Goal: Task Accomplishment & Management: Manage account settings

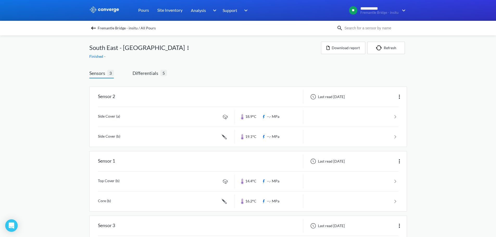
click at [78, 105] on div "**********" at bounding box center [248, 143] width 496 height 287
click at [97, 27] on img at bounding box center [93, 28] width 6 height 6
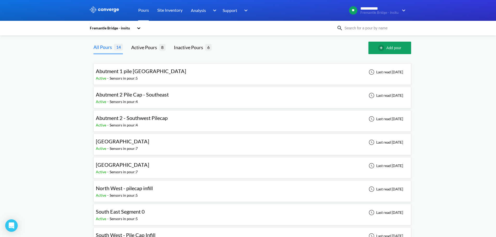
click at [130, 212] on span "South East Segment 0" at bounding box center [120, 211] width 49 height 6
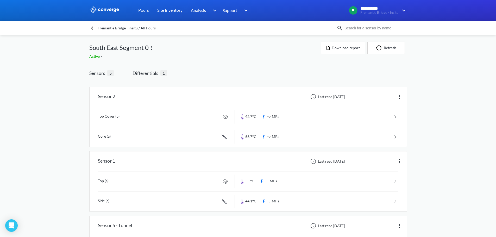
click at [203, 57] on div "Active -" at bounding box center [205, 57] width 232 height 6
click at [151, 73] on span "Differentials" at bounding box center [146, 72] width 28 height 7
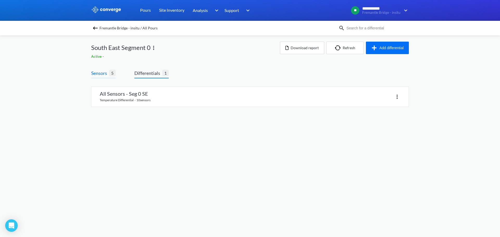
click at [108, 72] on span "Sensors" at bounding box center [100, 72] width 18 height 7
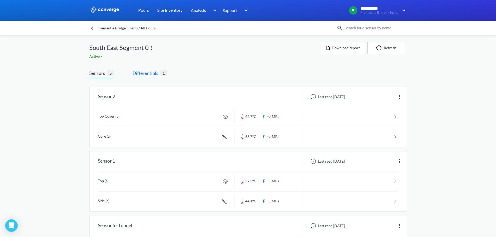
click at [140, 71] on span "Differentials" at bounding box center [146, 72] width 28 height 7
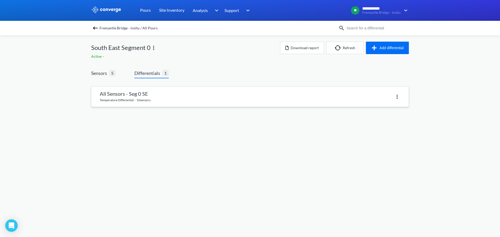
click at [141, 97] on link at bounding box center [249, 97] width 317 height 20
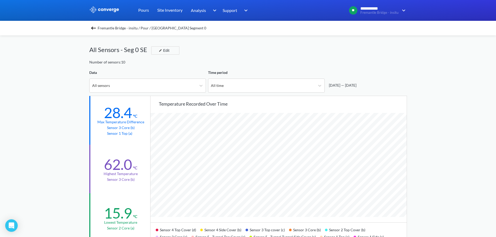
scroll to position [26, 0]
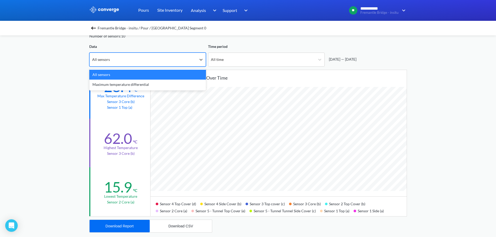
click at [159, 62] on div "All sensors" at bounding box center [143, 60] width 107 height 14
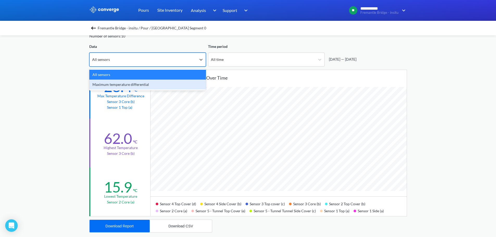
click at [129, 86] on div "Maximum temperature differential" at bounding box center [147, 85] width 117 height 10
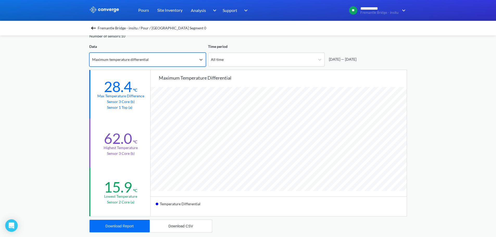
scroll to position [436, 496]
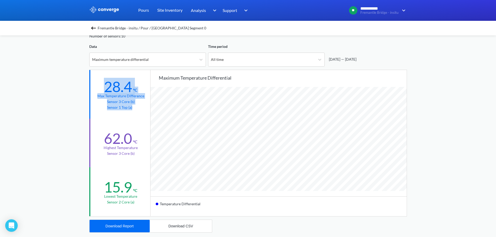
drag, startPoint x: 103, startPoint y: 88, endPoint x: 135, endPoint y: 110, distance: 38.3
click at [135, 110] on div "28.4 °C Max temperature difference Sensor 3 Core (b) Sensor 1 Top (a)" at bounding box center [120, 94] width 62 height 49
click at [464, 147] on div "**********" at bounding box center [248, 192] width 496 height 436
click at [184, 61] on div "Maximum temperature differential" at bounding box center [143, 60] width 107 height 14
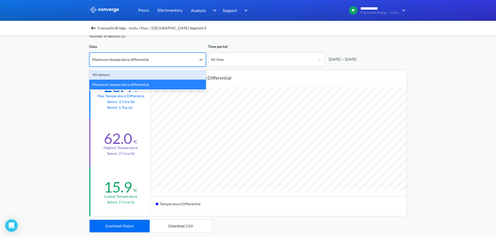
click at [157, 76] on div "All sensors" at bounding box center [147, 75] width 117 height 10
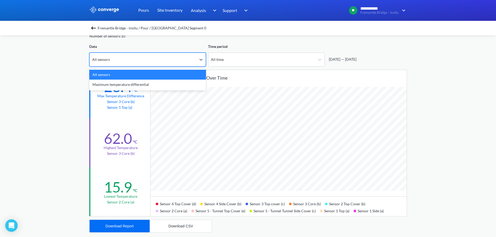
click at [185, 56] on div "All sensors" at bounding box center [143, 60] width 107 height 14
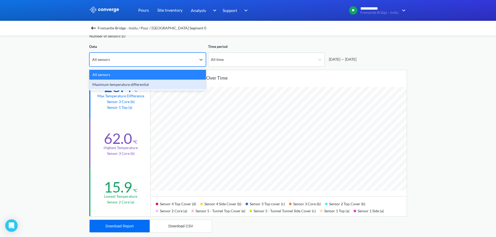
click at [106, 140] on div "62.0" at bounding box center [118, 139] width 28 height 18
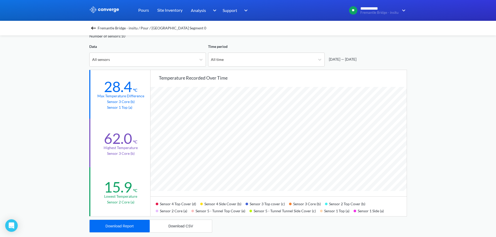
click at [139, 51] on div "Data All sensors" at bounding box center [147, 55] width 117 height 23
click at [134, 61] on div "All sensors" at bounding box center [143, 60] width 107 height 14
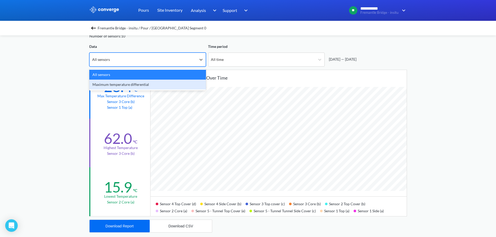
click at [130, 86] on div "Maximum temperature differential" at bounding box center [147, 85] width 117 height 10
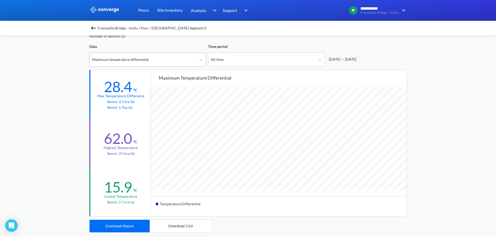
click at [162, 58] on div "Maximum temperature differential" at bounding box center [143, 60] width 107 height 14
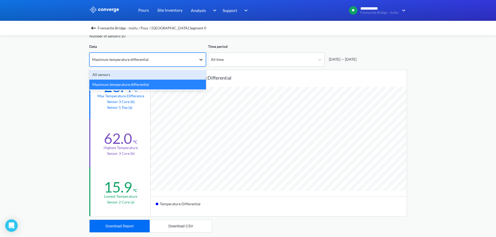
click at [203, 62] on icon at bounding box center [200, 59] width 5 height 5
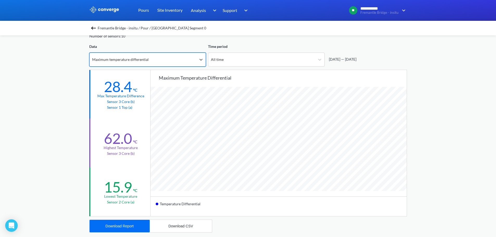
click at [461, 135] on div "**********" at bounding box center [248, 192] width 496 height 436
click at [174, 60] on div "Maximum temperature differential" at bounding box center [143, 60] width 107 height 14
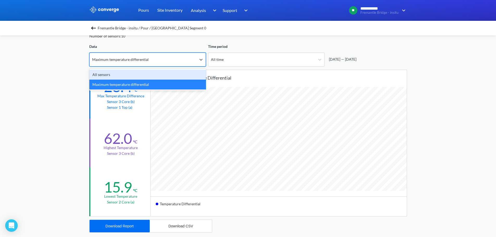
click at [148, 76] on div "All sensors" at bounding box center [147, 75] width 117 height 10
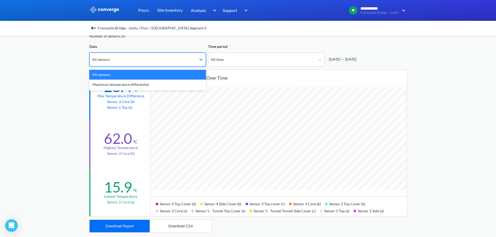
click at [151, 65] on div "All sensors" at bounding box center [143, 60] width 107 height 14
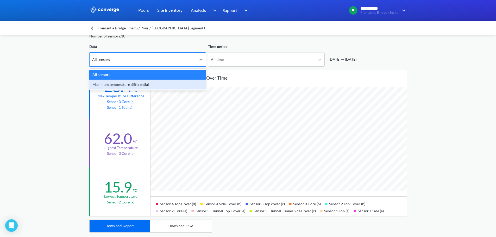
click at [134, 81] on div "Maximum temperature differential" at bounding box center [147, 85] width 117 height 10
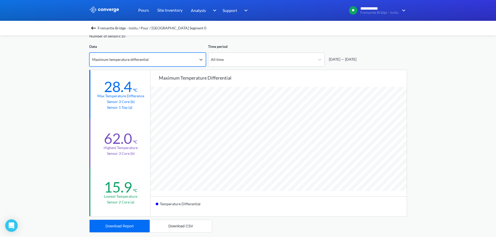
click at [188, 67] on div "Fremantle Bridge - insitu / Pour / South East Segment 0 All Sensors - Seg 0 SE …" at bounding box center [248, 209] width 318 height 401
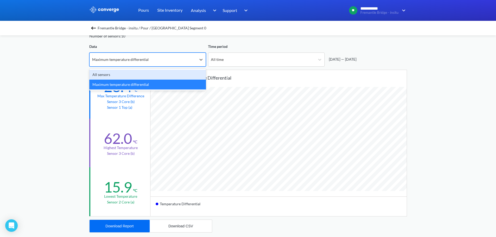
click at [125, 60] on div "Maximum temperature differential" at bounding box center [120, 60] width 56 height 6
click at [107, 77] on div "All sensors" at bounding box center [147, 75] width 117 height 10
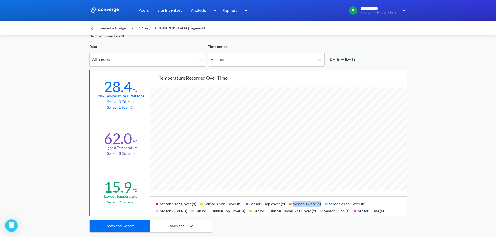
drag, startPoint x: 286, startPoint y: 204, endPoint x: 320, endPoint y: 202, distance: 33.4
click at [320, 202] on div "Sensor 4 Top Cover (d) Sensor 4 Side Cover (b) Sensor 3 Top cover (c) Sensor 3 …" at bounding box center [278, 207] width 256 height 20
click at [126, 28] on span "Fremantle Bridge - insitu / Pour / [GEOGRAPHIC_DATA] Segment 0" at bounding box center [152, 27] width 109 height 7
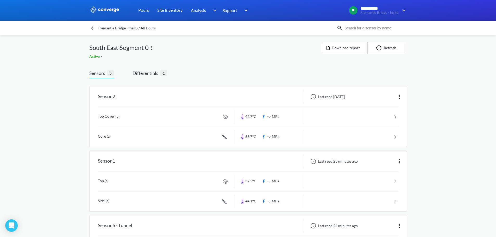
click at [152, 49] on img at bounding box center [152, 48] width 6 height 6
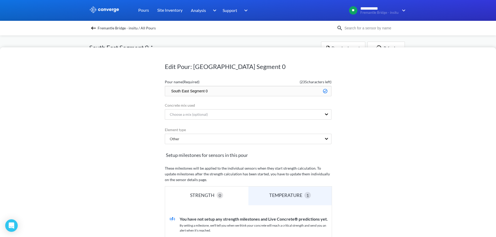
click at [269, 40] on div "Edit Pour: South East Segment 0 Pour name (Required) ( 235 characters left) Sou…" at bounding box center [248, 118] width 496 height 237
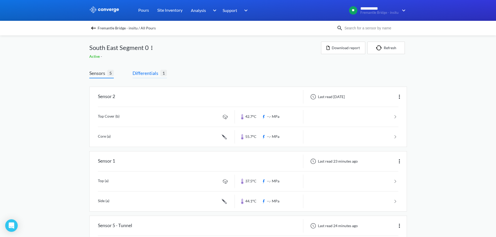
click at [159, 74] on span "Differentials" at bounding box center [146, 72] width 28 height 7
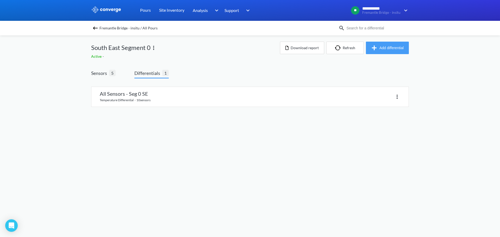
click at [392, 50] on button "Add differential" at bounding box center [387, 48] width 43 height 12
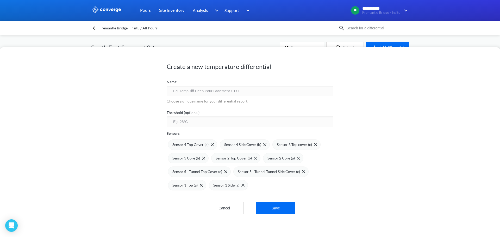
click at [200, 89] on input "text" at bounding box center [250, 91] width 167 height 10
type input "All x"
click at [128, 126] on div "Create a new temperature differential Name: All x Choose a unique name for your…" at bounding box center [250, 142] width 500 height 190
click at [192, 124] on input "number" at bounding box center [250, 122] width 167 height 10
type input "20"
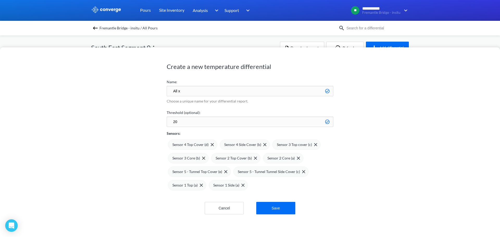
click at [133, 129] on div "Create a new temperature differential Name: All x Choose a unique name for your…" at bounding box center [250, 142] width 500 height 190
click at [200, 186] on img at bounding box center [201, 185] width 3 height 3
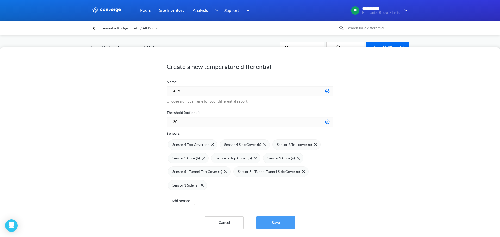
click at [291, 225] on button "Save" at bounding box center [275, 223] width 39 height 12
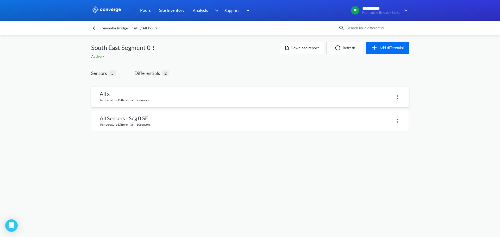
click at [116, 93] on link at bounding box center [249, 97] width 317 height 20
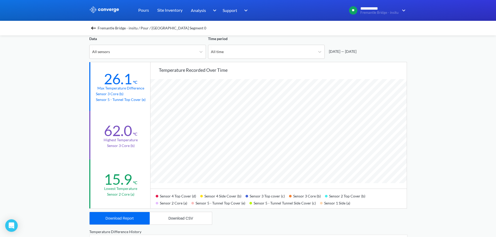
scroll to position [43, 0]
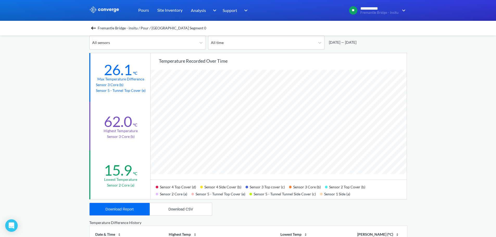
click at [134, 25] on span "Fremantle Bridge - insitu / Pour / [GEOGRAPHIC_DATA] Segment 0" at bounding box center [152, 27] width 109 height 7
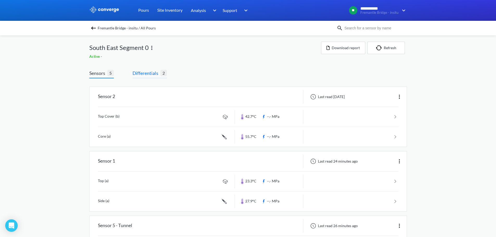
click at [156, 72] on span "Differentials" at bounding box center [146, 72] width 28 height 7
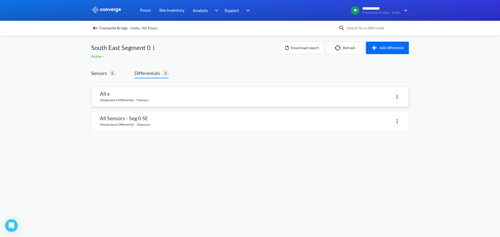
click at [397, 98] on img at bounding box center [397, 97] width 6 height 6
click at [391, 99] on div "Delete" at bounding box center [383, 97] width 33 height 10
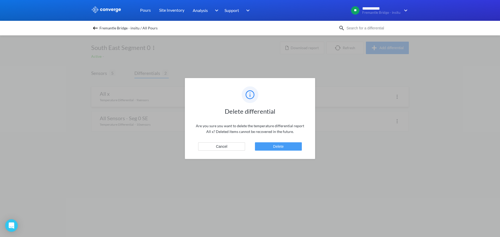
click at [288, 144] on button "Delete" at bounding box center [278, 146] width 47 height 8
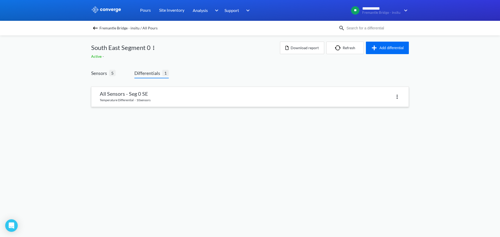
click at [127, 95] on link at bounding box center [249, 97] width 317 height 20
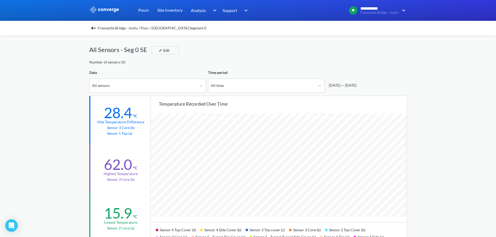
scroll to position [436, 496]
click at [107, 85] on div "All sensors" at bounding box center [101, 86] width 18 height 6
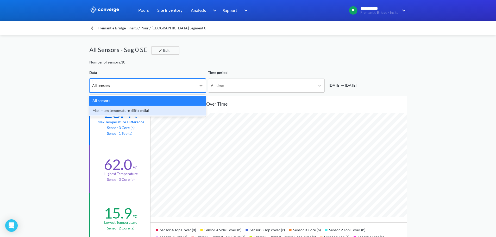
click at [108, 112] on div "Maximum temperature differential" at bounding box center [147, 111] width 117 height 10
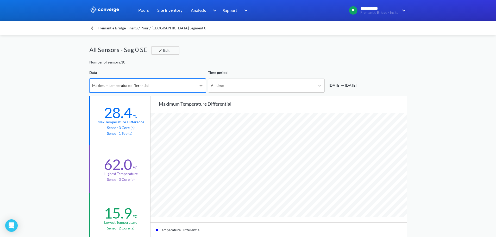
click at [73, 105] on div "**********" at bounding box center [248, 218] width 496 height 436
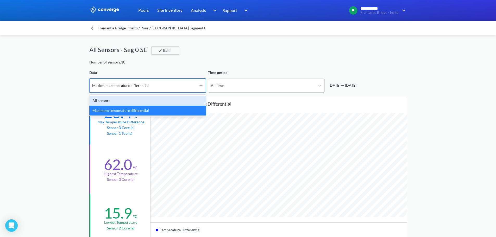
click at [161, 85] on div "Maximum temperature differential" at bounding box center [143, 86] width 107 height 14
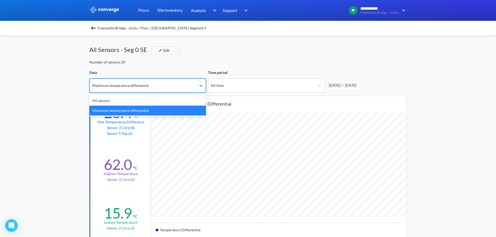
click at [329, 65] on div "Fremantle Bridge - insitu / Pour / South East Segment 0 All Sensors - Seg 0 SE …" at bounding box center [248, 235] width 318 height 401
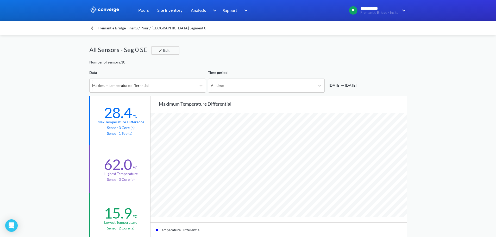
click at [424, 122] on div "**********" at bounding box center [248, 218] width 496 height 436
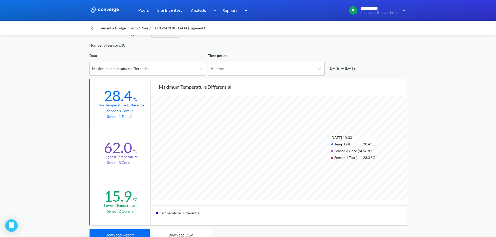
scroll to position [26, 0]
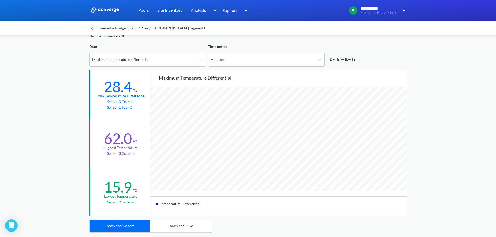
drag, startPoint x: 303, startPoint y: 173, endPoint x: 409, endPoint y: 105, distance: 125.6
click at [409, 105] on div "**********" at bounding box center [248, 192] width 496 height 436
click at [147, 56] on div "Maximum temperature differential" at bounding box center [143, 60] width 107 height 14
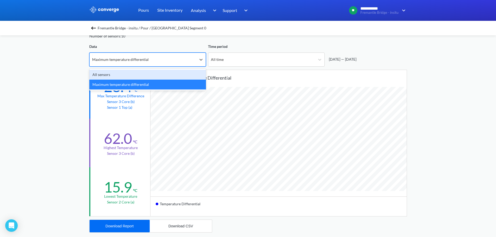
click at [121, 75] on div "All sensors" at bounding box center [147, 75] width 117 height 10
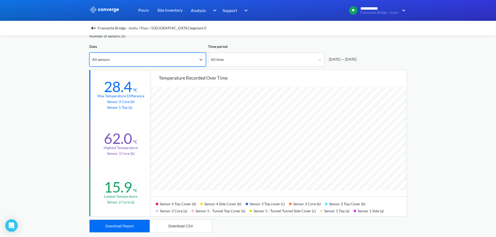
scroll to position [436, 496]
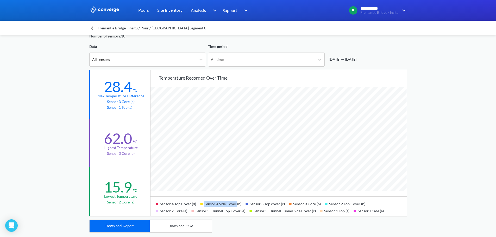
drag, startPoint x: 203, startPoint y: 203, endPoint x: 236, endPoint y: 201, distance: 33.4
click at [236, 201] on div "Sensor 4 Side Cover (b)" at bounding box center [222, 203] width 45 height 7
drag, startPoint x: 306, startPoint y: 209, endPoint x: 275, endPoint y: 208, distance: 31.5
click at [275, 208] on div "Sensor 5 - Tunnel Tunnel Side Cover (c)" at bounding box center [284, 210] width 71 height 7
click at [141, 59] on div "All sensors" at bounding box center [143, 60] width 107 height 14
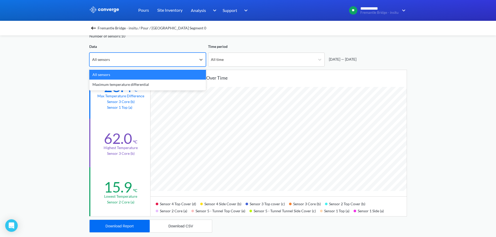
click at [188, 65] on div "All sensors" at bounding box center [143, 60] width 107 height 14
click at [126, 26] on span "Fremantle Bridge - insitu / Pour / [GEOGRAPHIC_DATA] Segment 0" at bounding box center [152, 27] width 109 height 7
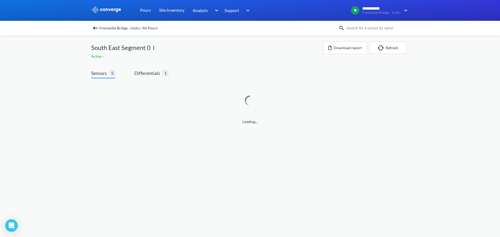
click at [59, 83] on div "**********" at bounding box center [250, 67] width 500 height 135
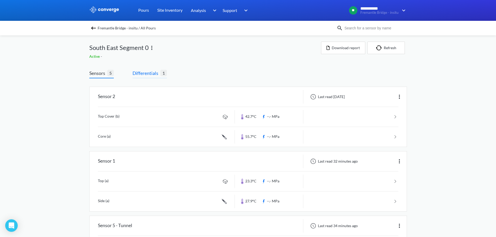
click at [154, 74] on span "Differentials" at bounding box center [146, 72] width 28 height 7
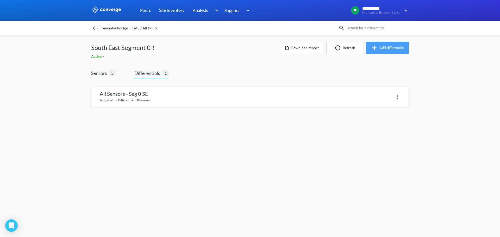
click at [382, 48] on button "Add differential" at bounding box center [387, 48] width 43 height 12
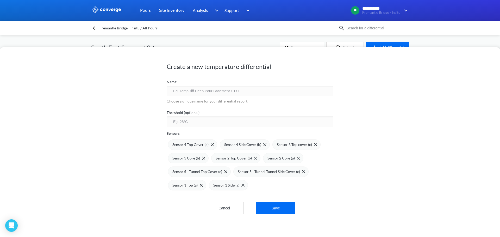
click at [190, 91] on input "text" at bounding box center [250, 91] width 167 height 10
type input "S"
type input "Side & Core"
click at [187, 119] on input "number" at bounding box center [250, 122] width 167 height 10
type input "20"
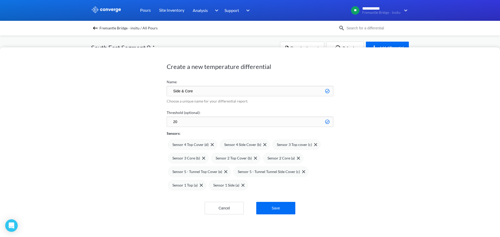
click at [87, 141] on div "Create a new temperature differential Name: Side & Core Choose a unique name fo…" at bounding box center [250, 142] width 500 height 190
click at [209, 147] on div "Sensor 4 Top Cover (d)" at bounding box center [192, 145] width 41 height 6
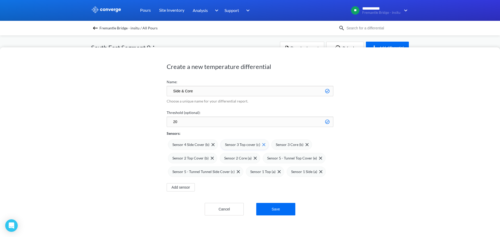
click at [262, 145] on img at bounding box center [263, 144] width 3 height 3
click at [307, 145] on div "Sensor 2 Top Cover (b)" at bounding box center [288, 145] width 49 height 10
click at [223, 160] on div "Sensor 5 - Tunnel Top Cover (e)" at bounding box center [199, 158] width 55 height 6
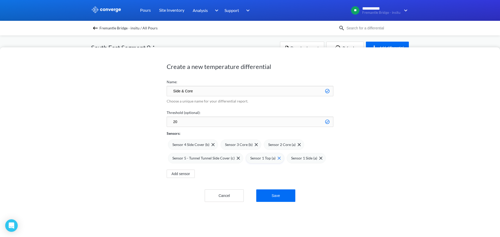
click at [277, 159] on img at bounding box center [278, 158] width 3 height 3
click at [271, 193] on button "Save" at bounding box center [275, 195] width 39 height 12
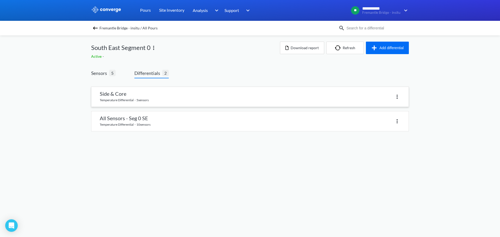
click at [129, 90] on link at bounding box center [249, 97] width 317 height 20
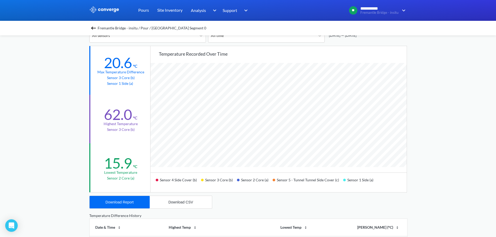
scroll to position [52, 0]
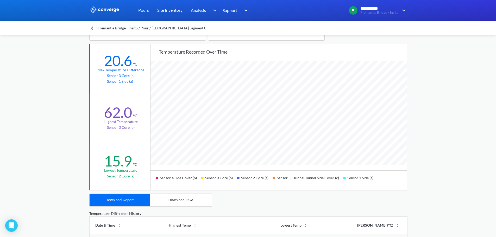
click at [147, 29] on span "Fremantle Bridge - insitu / Pour / [GEOGRAPHIC_DATA] Segment 0" at bounding box center [152, 27] width 109 height 7
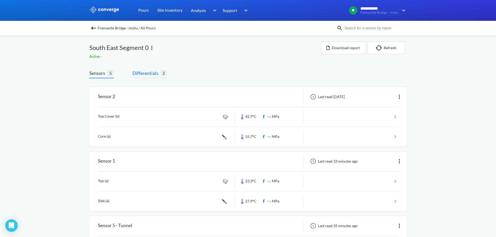
click at [147, 72] on span "Differentials" at bounding box center [146, 72] width 28 height 7
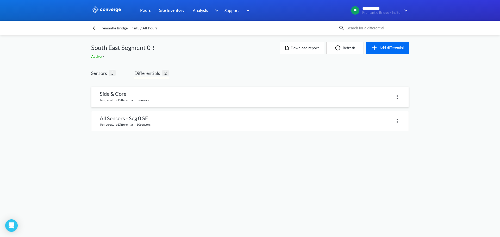
click at [398, 97] on img at bounding box center [397, 97] width 6 height 6
click at [385, 93] on div "Delete" at bounding box center [383, 97] width 33 height 10
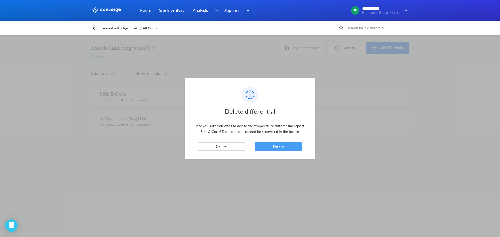
click at [278, 145] on button "Delete" at bounding box center [278, 146] width 47 height 8
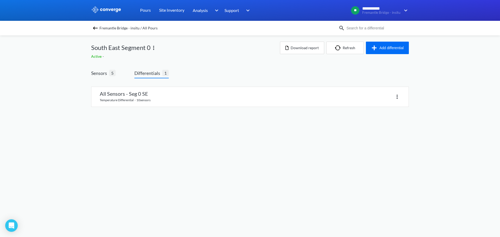
click at [159, 86] on div "All Sensors - Seg 0 SE temperature differential · 10 sensors" at bounding box center [250, 95] width 318 height 24
click at [159, 90] on link at bounding box center [249, 97] width 317 height 20
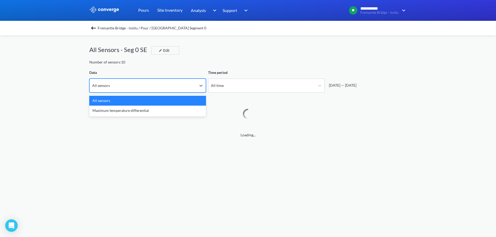
click at [139, 88] on div "All sensors" at bounding box center [143, 86] width 107 height 14
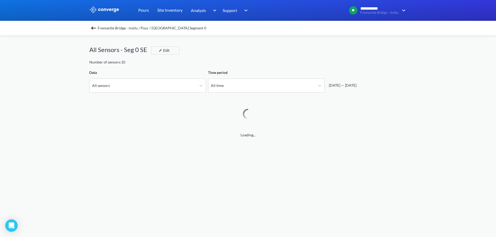
click at [50, 87] on div "**********" at bounding box center [248, 218] width 496 height 436
click at [56, 91] on div "**********" at bounding box center [248, 218] width 496 height 436
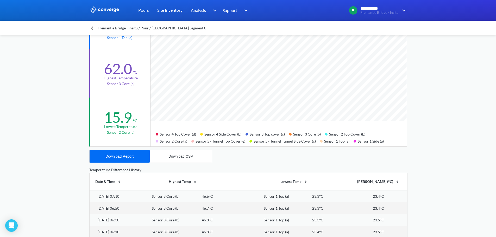
scroll to position [130, 0]
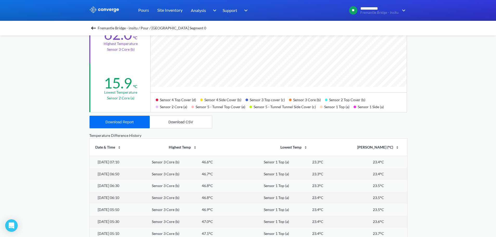
click at [113, 26] on span "Fremantle Bridge - insitu / Pour / [GEOGRAPHIC_DATA] Segment 0" at bounding box center [152, 27] width 109 height 7
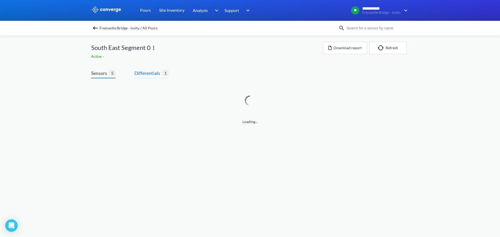
click at [160, 77] on span "Differentials 1" at bounding box center [151, 73] width 34 height 9
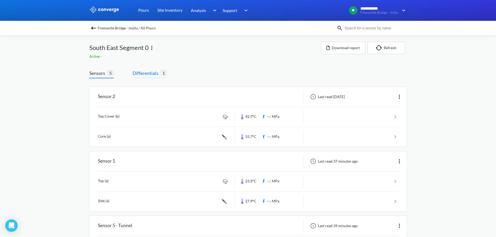
click at [159, 75] on span "Differentials" at bounding box center [146, 72] width 28 height 7
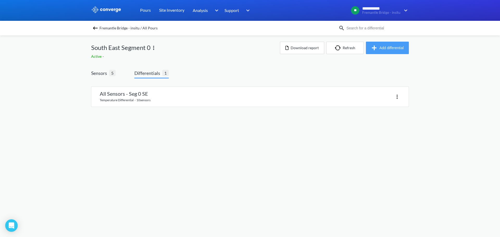
click at [393, 47] on button "Add differential" at bounding box center [387, 48] width 43 height 12
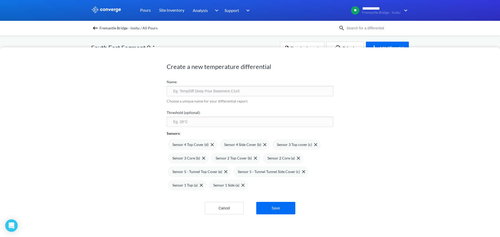
click at [209, 88] on input "text" at bounding box center [250, 91] width 167 height 10
type input "All - Thick Side"
click at [241, 187] on img at bounding box center [242, 185] width 3 height 3
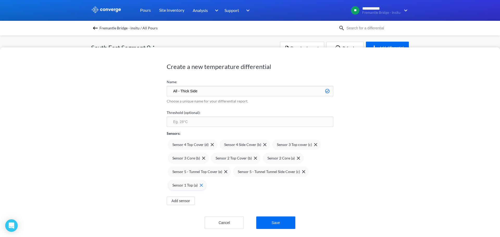
click at [198, 188] on div "Sensor 1 Top (a)" at bounding box center [187, 185] width 30 height 6
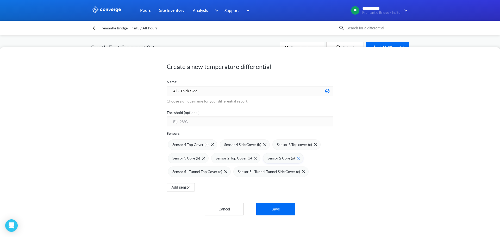
click at [297, 158] on img at bounding box center [298, 158] width 3 height 3
click at [254, 158] on img at bounding box center [255, 158] width 3 height 3
click at [217, 123] on input "number" at bounding box center [250, 122] width 167 height 10
type input "20"
click at [420, 141] on div "Create a new temperature differential Name: All - Thick Side Choose a unique na…" at bounding box center [250, 142] width 500 height 190
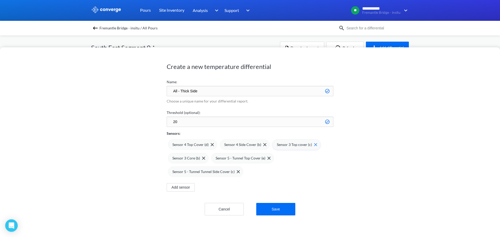
click at [314, 146] on img at bounding box center [315, 144] width 3 height 3
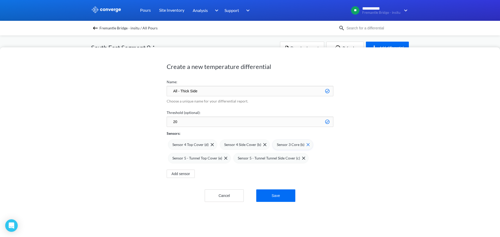
click at [304, 147] on div "Sensor 3 Core (b)" at bounding box center [293, 145] width 33 height 6
click at [340, 168] on div "Create a new temperature differential Name: All - Thick Side Choose a unique na…" at bounding box center [250, 142] width 500 height 190
click at [282, 195] on button "Save" at bounding box center [275, 195] width 39 height 12
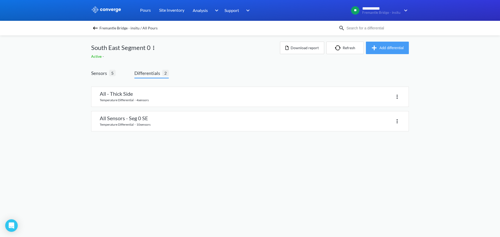
click at [382, 51] on button "Add differential" at bounding box center [387, 48] width 43 height 12
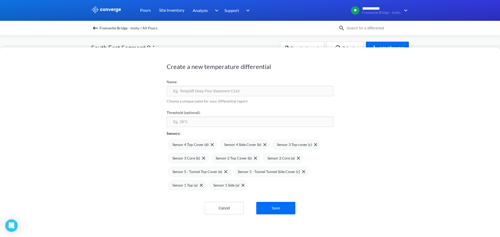
click at [316, 89] on input "text" at bounding box center [250, 91] width 167 height 10
type input "All - Skinny Side"
click at [208, 144] on span at bounding box center [210, 144] width 5 height 3
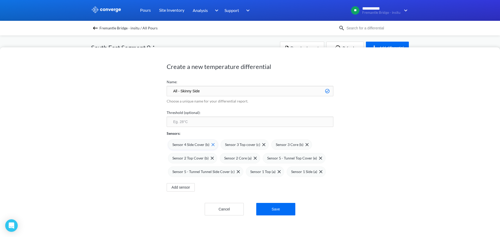
click at [211, 144] on img at bounding box center [212, 144] width 3 height 3
click at [237, 173] on img at bounding box center [238, 171] width 3 height 3
drag, startPoint x: 266, startPoint y: 157, endPoint x: 265, endPoint y: 161, distance: 4.3
click at [0, 0] on img at bounding box center [0, 0] width 0 height 0
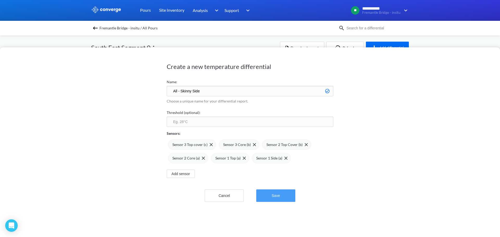
click at [264, 195] on button "Save" at bounding box center [275, 195] width 39 height 12
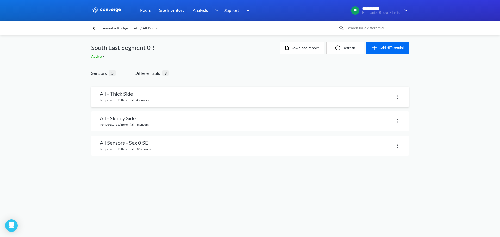
click at [136, 104] on link at bounding box center [249, 97] width 317 height 20
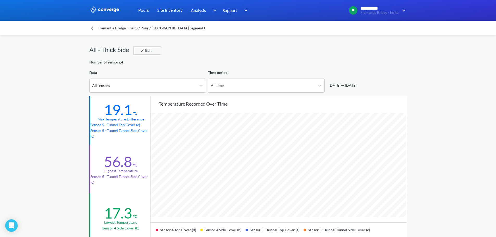
scroll to position [436, 496]
drag, startPoint x: 135, startPoint y: 115, endPoint x: 107, endPoint y: 114, distance: 28.1
click at [107, 114] on div "19.1 °C" at bounding box center [121, 108] width 34 height 15
click at [119, 31] on span "Fremantle Bridge - insitu / Pour / [GEOGRAPHIC_DATA] Segment 0" at bounding box center [152, 27] width 109 height 7
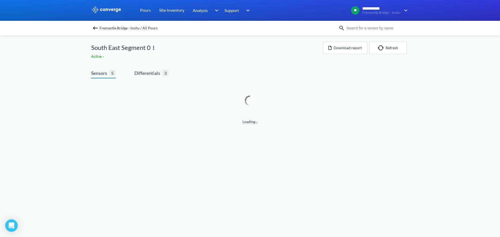
click at [36, 115] on div "**********" at bounding box center [250, 67] width 500 height 135
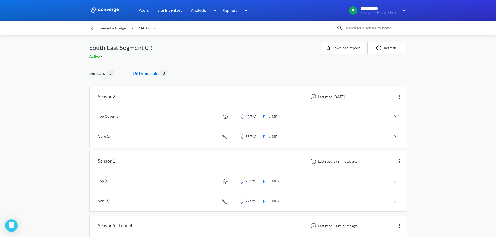
click at [150, 74] on span "Differentials" at bounding box center [146, 72] width 28 height 7
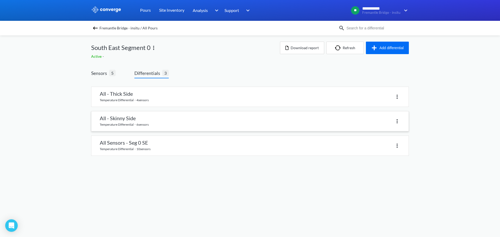
click at [134, 118] on link at bounding box center [249, 121] width 317 height 20
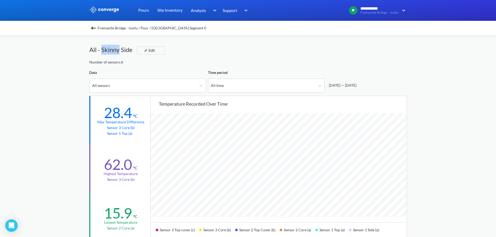
drag, startPoint x: 101, startPoint y: 47, endPoint x: 119, endPoint y: 53, distance: 18.8
click at [119, 53] on div "All - Skinny Side" at bounding box center [112, 50] width 47 height 10
click at [165, 52] on button "Edit" at bounding box center [151, 50] width 28 height 8
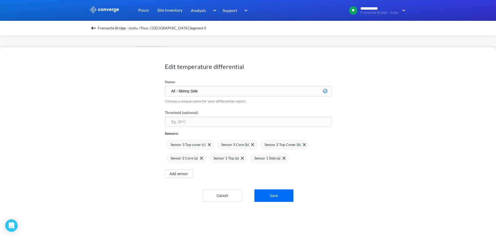
click at [185, 91] on input "All - Skinny Side" at bounding box center [248, 91] width 167 height 10
type input "All - Thin Side"
click at [263, 192] on button "Save" at bounding box center [273, 195] width 39 height 12
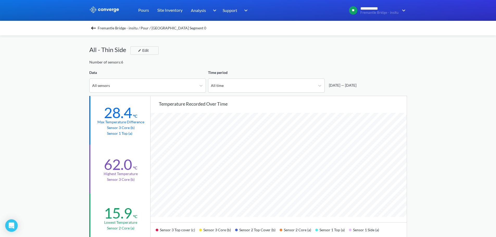
scroll to position [436, 496]
click at [140, 87] on div "All sensors" at bounding box center [143, 86] width 107 height 14
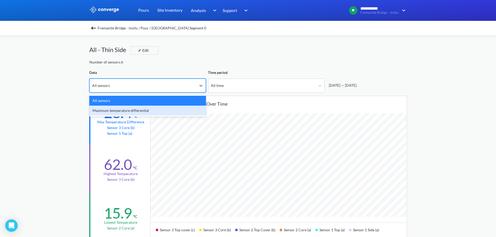
click at [128, 108] on div "Maximum temperature differential" at bounding box center [147, 111] width 117 height 10
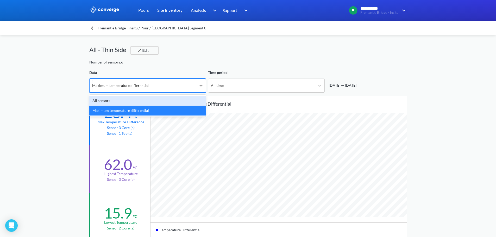
click at [192, 90] on div "Maximum temperature differential" at bounding box center [143, 86] width 107 height 14
click at [149, 102] on div "All sensors" at bounding box center [147, 101] width 117 height 10
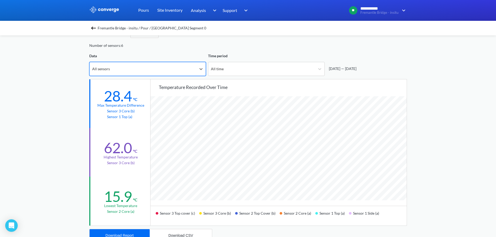
scroll to position [26, 0]
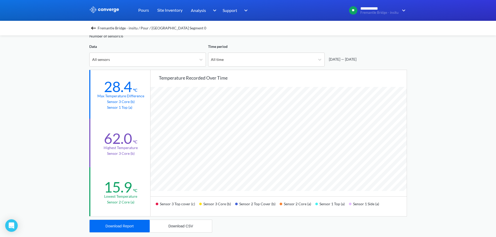
click at [143, 51] on div "Data All sensors" at bounding box center [147, 55] width 117 height 23
click at [143, 53] on div "All sensors" at bounding box center [143, 60] width 107 height 14
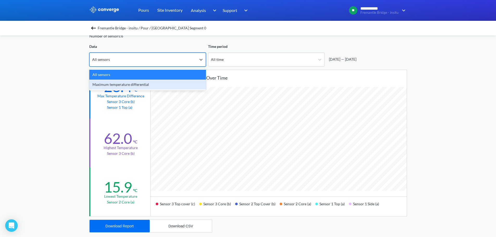
click at [261, 208] on div "Sensor 2 Top Cover (b)" at bounding box center [257, 206] width 45 height 12
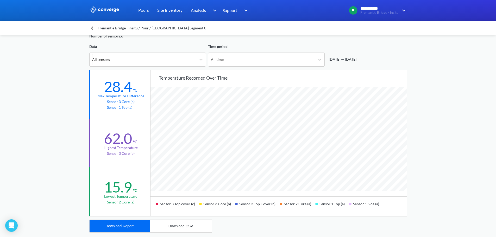
click at [129, 28] on span "Fremantle Bridge - insitu / Pour / [GEOGRAPHIC_DATA] Segment 0" at bounding box center [152, 27] width 109 height 7
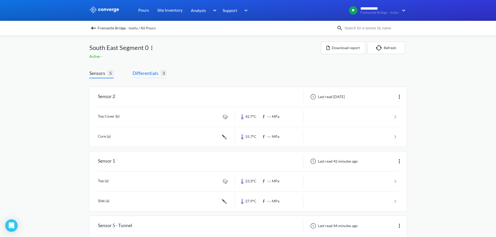
click at [142, 74] on span "Differentials" at bounding box center [146, 72] width 28 height 7
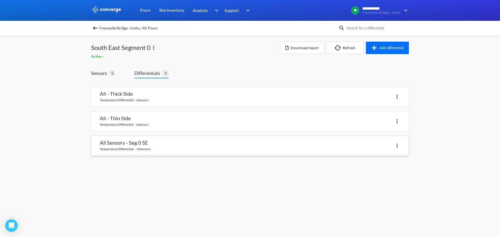
click at [145, 146] on link at bounding box center [249, 146] width 317 height 20
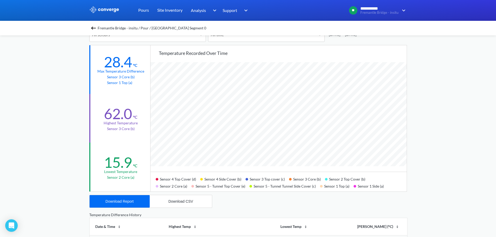
scroll to position [52, 0]
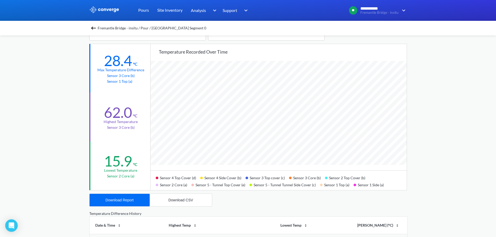
click at [104, 30] on span "Fremantle Bridge - insitu / Pour / [GEOGRAPHIC_DATA] Segment 0" at bounding box center [152, 27] width 109 height 7
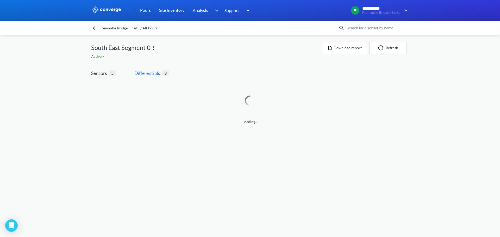
click at [162, 75] on span "Differentials" at bounding box center [148, 72] width 28 height 7
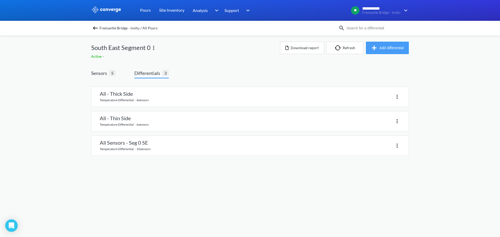
click at [402, 47] on button "Add differential" at bounding box center [387, 48] width 43 height 12
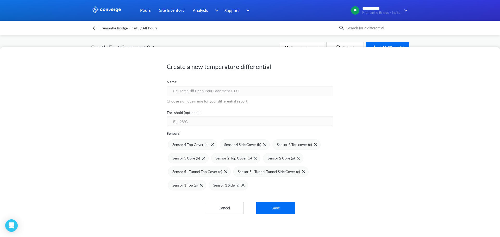
click at [192, 92] on input "text" at bounding box center [250, 91] width 167 height 10
type input "Sensor 3, 2, 1"
click button "Save" at bounding box center [275, 208] width 39 height 12
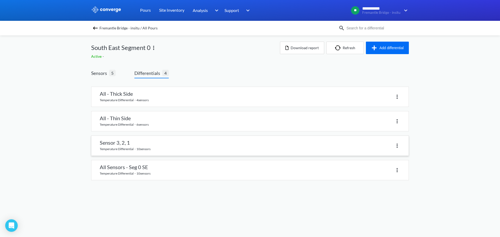
click at [168, 154] on link at bounding box center [249, 146] width 317 height 20
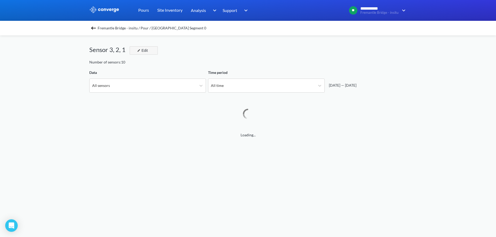
click at [151, 52] on button "Edit" at bounding box center [144, 50] width 28 height 8
click at [160, 123] on div "Loading..." at bounding box center [248, 169] width 318 height 147
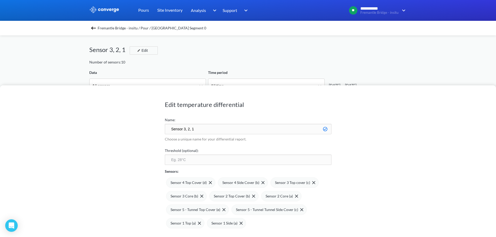
scroll to position [436, 496]
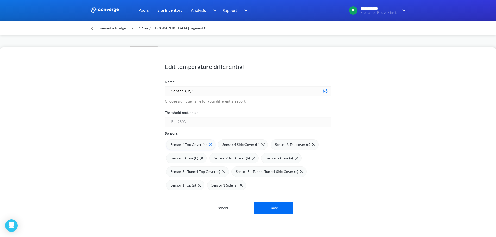
click at [209, 143] on img at bounding box center [210, 144] width 3 height 3
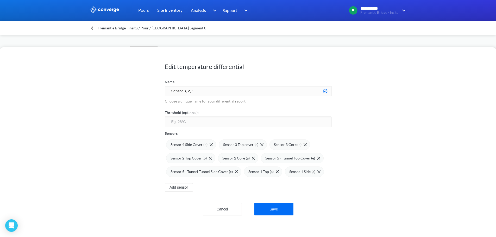
click at [0, 0] on img at bounding box center [0, 0] width 0 height 0
click at [265, 158] on img at bounding box center [266, 158] width 3 height 3
click at [278, 158] on img at bounding box center [279, 158] width 3 height 3
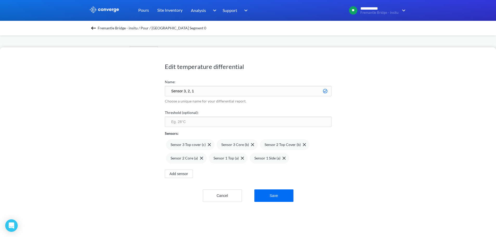
click at [273, 122] on input "number" at bounding box center [248, 122] width 167 height 10
type input "20"
click at [280, 197] on button "Save" at bounding box center [273, 195] width 39 height 12
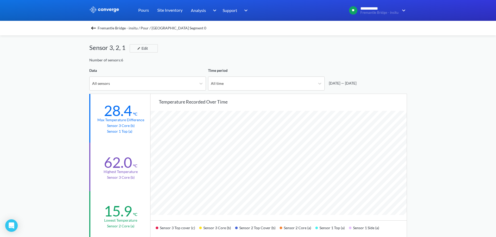
scroll to position [0, 0]
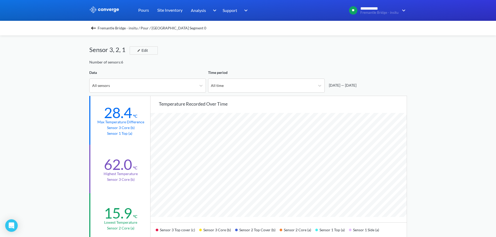
click at [125, 26] on span "Fremantle Bridge - insitu / Pour / [GEOGRAPHIC_DATA] Segment 0" at bounding box center [152, 27] width 109 height 7
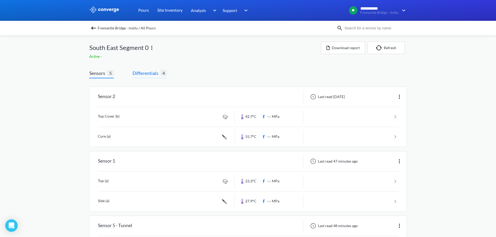
click at [153, 74] on span "Differentials" at bounding box center [146, 72] width 28 height 7
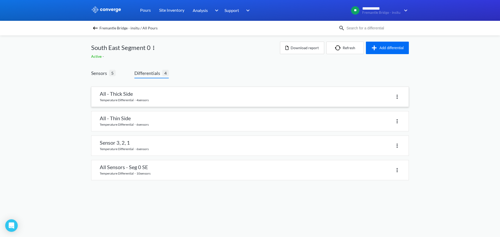
click at [147, 97] on link at bounding box center [249, 97] width 317 height 20
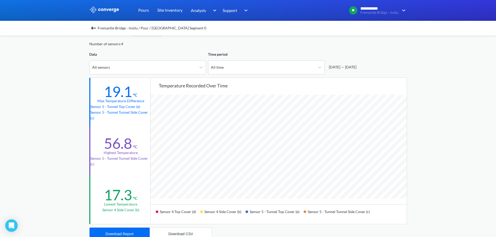
scroll to position [26, 0]
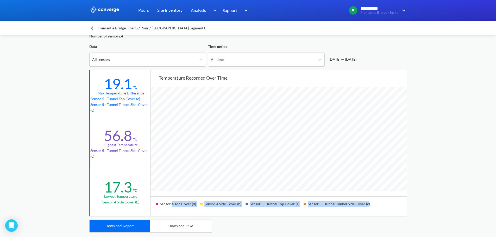
drag, startPoint x: 171, startPoint y: 206, endPoint x: 365, endPoint y: 201, distance: 194.0
click at [365, 201] on div "Sensor 4 Top Cover (d) Sensor 4 Side Cover (b) Sensor 5 - Tunnel Top Cover (e) …" at bounding box center [278, 207] width 256 height 20
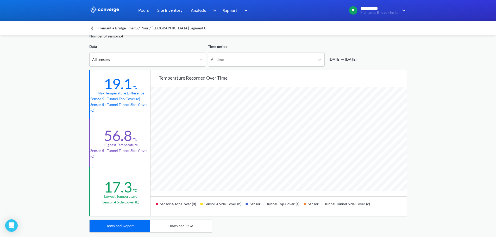
click at [387, 201] on div "Sensor 4 Top Cover (d) Sensor 4 Side Cover (b) Sensor 5 - Tunnel Top Cover (e) …" at bounding box center [278, 207] width 256 height 20
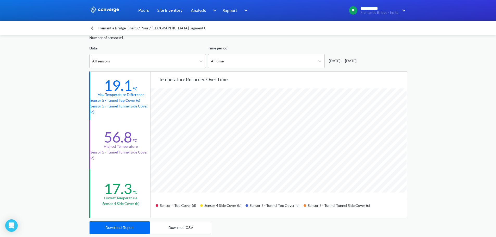
scroll to position [0, 0]
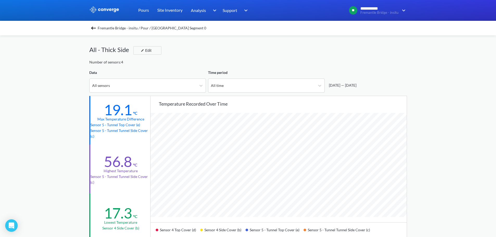
click at [140, 29] on span "Fremantle Bridge - insitu / Pour / [GEOGRAPHIC_DATA] Segment 0" at bounding box center [152, 27] width 109 height 7
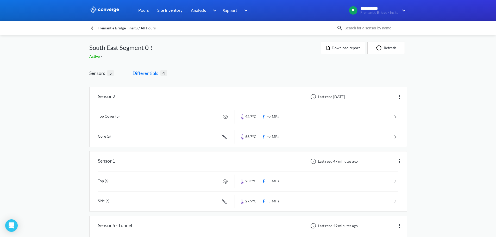
click at [154, 77] on span "Differentials 4" at bounding box center [149, 73] width 34 height 9
click at [149, 69] on span "Differentials" at bounding box center [146, 72] width 28 height 7
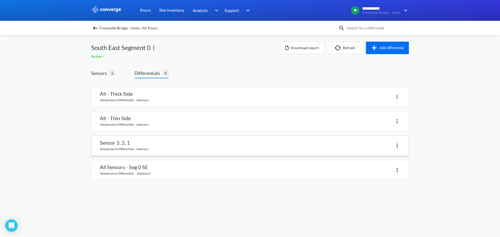
click at [397, 147] on img at bounding box center [397, 146] width 6 height 6
click at [387, 148] on div "Delete" at bounding box center [383, 146] width 33 height 10
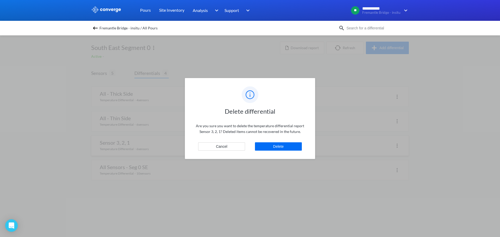
click at [289, 141] on div "Delete differential Are you sure you want to delete the temperature differentia…" at bounding box center [250, 118] width 130 height 81
click at [285, 146] on button "Delete" at bounding box center [278, 146] width 47 height 8
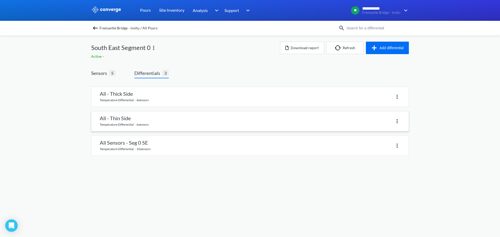
click at [128, 120] on link at bounding box center [249, 121] width 317 height 20
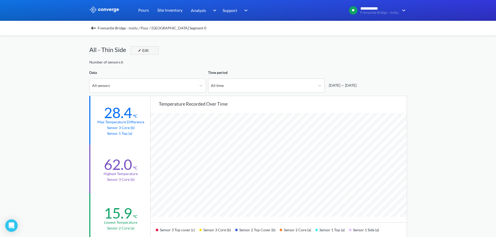
scroll to position [436, 496]
click at [147, 48] on div "Edit" at bounding box center [143, 50] width 14 height 6
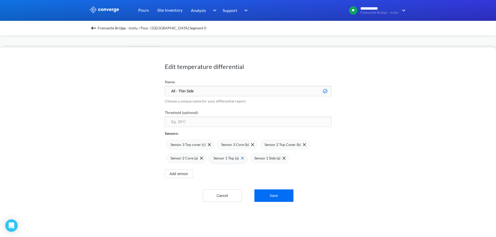
click at [245, 160] on div "Sensor 1 Top (a)" at bounding box center [228, 158] width 38 height 10
click at [272, 194] on button "Save" at bounding box center [273, 195] width 39 height 12
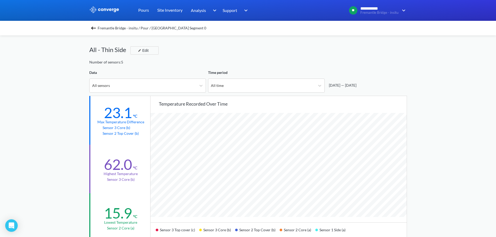
scroll to position [26, 0]
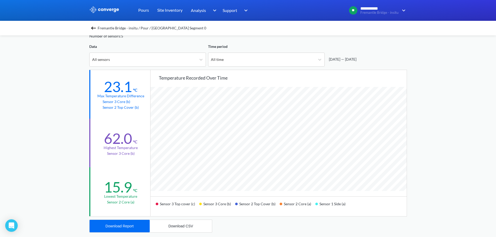
click at [124, 29] on span "Fremantle Bridge - insitu / Pour / [GEOGRAPHIC_DATA] Segment 0" at bounding box center [152, 27] width 109 height 7
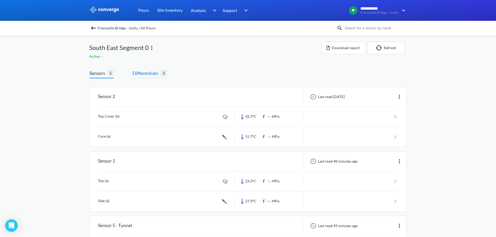
click at [140, 73] on span "Differentials" at bounding box center [146, 72] width 28 height 7
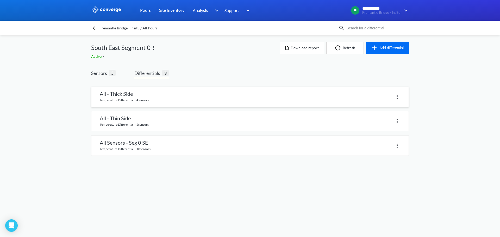
click at [143, 97] on link at bounding box center [249, 97] width 317 height 20
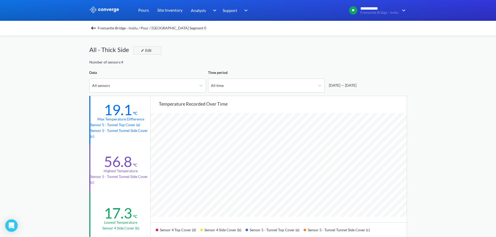
scroll to position [436, 496]
click at [150, 54] on button "Edit" at bounding box center [147, 50] width 28 height 8
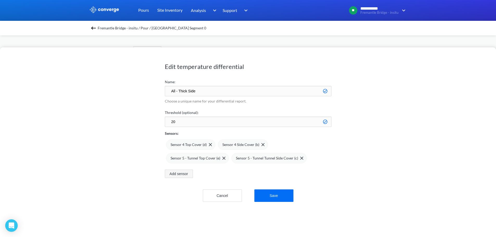
click at [176, 178] on button "Add sensor" at bounding box center [179, 174] width 28 height 8
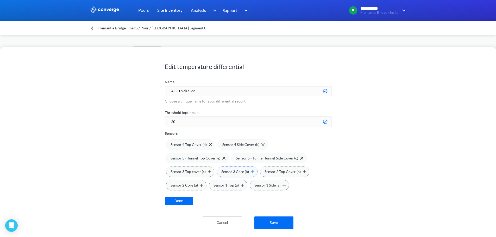
click at [239, 173] on span "Sensor 3 Core (b)" at bounding box center [235, 172] width 28 height 6
click at [272, 223] on button "Save" at bounding box center [273, 223] width 39 height 12
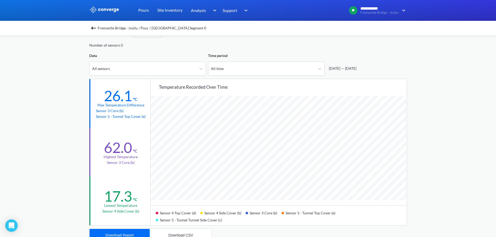
scroll to position [26, 0]
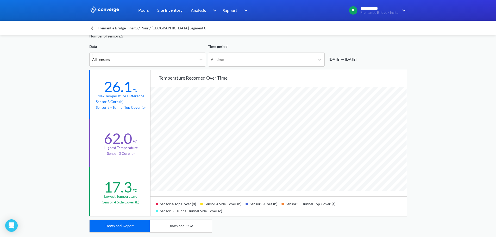
click at [132, 28] on span "Fremantle Bridge - insitu / Pour / [GEOGRAPHIC_DATA] Segment 0" at bounding box center [152, 27] width 109 height 7
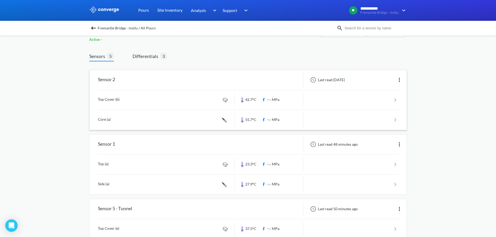
scroll to position [26, 0]
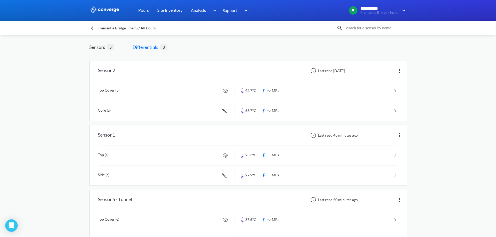
click at [155, 51] on span "Differentials 3" at bounding box center [149, 47] width 34 height 9
click at [162, 46] on span "3" at bounding box center [163, 47] width 7 height 7
click at [129, 55] on div "Sensor 2 Last read [DATE] Top Cover (b) 42.7°C --.- MPa Core (a) 55.7°C --.- MP…" at bounding box center [248, 220] width 318 height 337
click at [159, 42] on div "Sensors 5 Differentials 3 Sensor 2 Last read [DATE] Top Cover (b) 42.7°C --.- M…" at bounding box center [248, 213] width 318 height 354
click at [154, 44] on span "Differentials" at bounding box center [146, 46] width 28 height 7
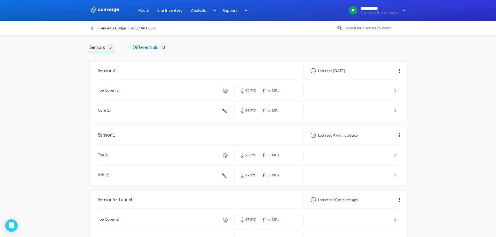
scroll to position [0, 0]
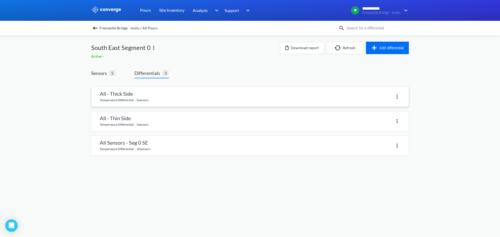
click at [294, 106] on link at bounding box center [249, 97] width 317 height 20
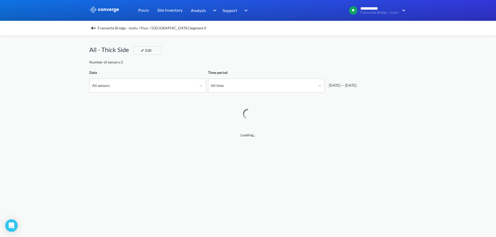
click at [155, 57] on div "All - Thick Side Edit" at bounding box center [248, 52] width 318 height 15
click at [150, 64] on div "Number of sensors: 5" at bounding box center [248, 62] width 318 height 6
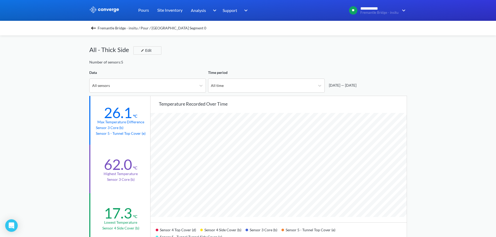
scroll to position [436, 496]
click at [146, 49] on div "Edit" at bounding box center [146, 50] width 14 height 6
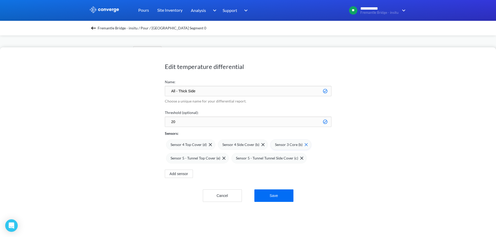
click at [306, 146] on img at bounding box center [306, 144] width 3 height 3
click at [277, 198] on button "Save" at bounding box center [273, 195] width 39 height 12
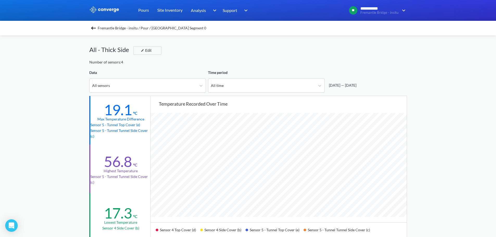
click at [254, 57] on div "All - Thick Side Edit" at bounding box center [248, 52] width 318 height 15
click at [137, 29] on span "Fremantle Bridge - insitu / Pour / [GEOGRAPHIC_DATA] Segment 0" at bounding box center [152, 27] width 109 height 7
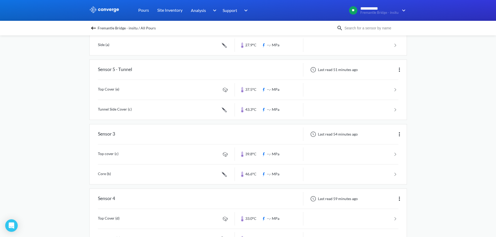
scroll to position [130, 0]
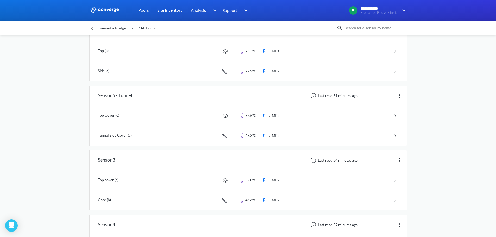
click at [52, 125] on div "**********" at bounding box center [248, 78] width 496 height 416
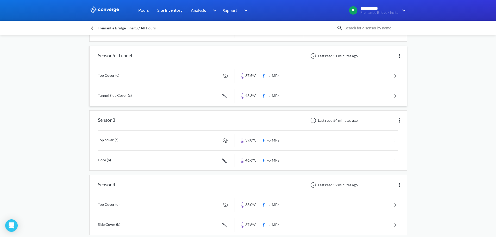
scroll to position [179, 0]
